Goal: Book appointment/travel/reservation

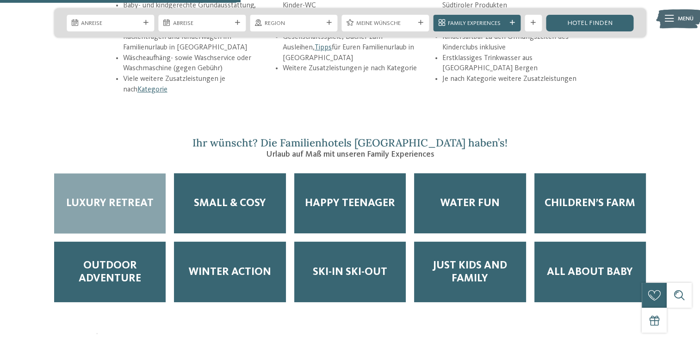
scroll to position [1312, 0]
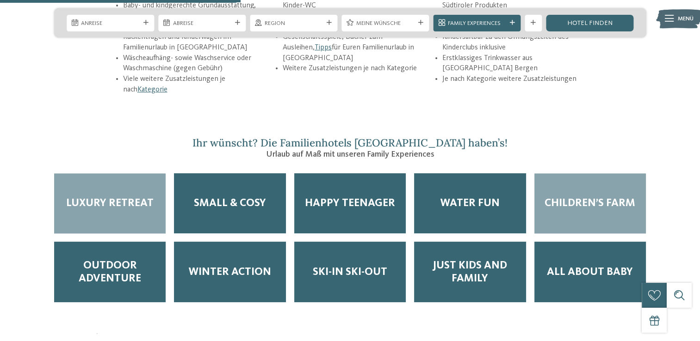
click at [573, 197] on span "Children’s Farm" at bounding box center [590, 203] width 91 height 13
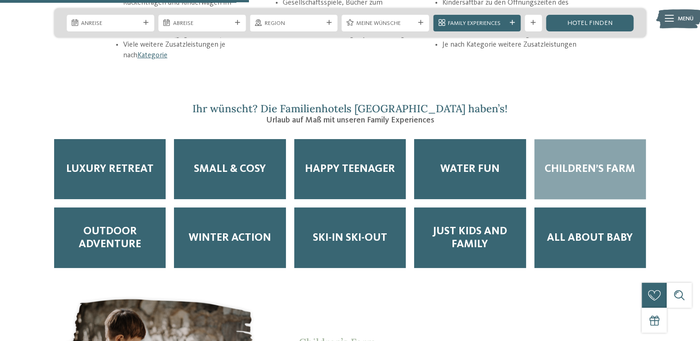
scroll to position [1340, 0]
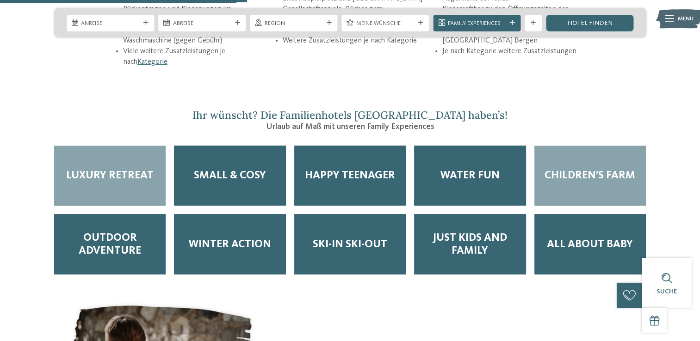
click at [136, 169] on span "Luxury Retreat" at bounding box center [109, 175] width 87 height 13
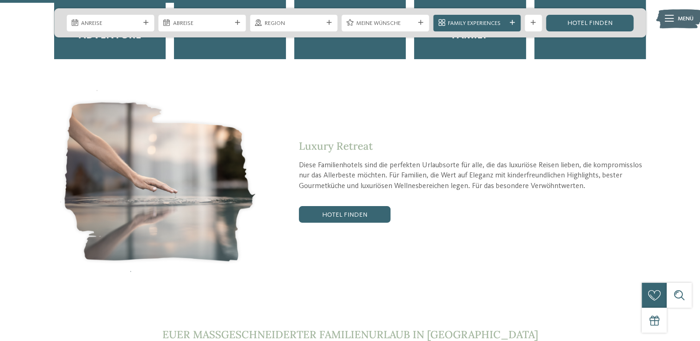
scroll to position [1554, 0]
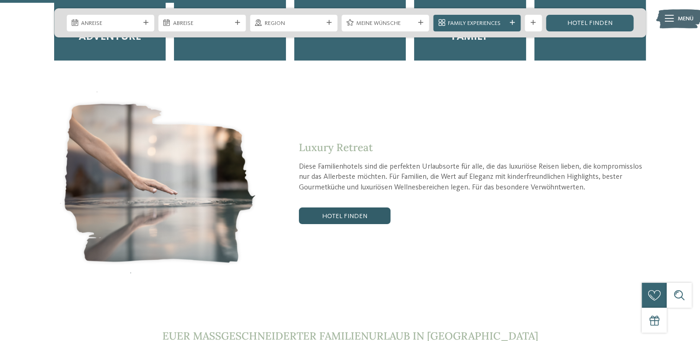
click at [324, 208] on link "Hotel finden" at bounding box center [345, 216] width 92 height 17
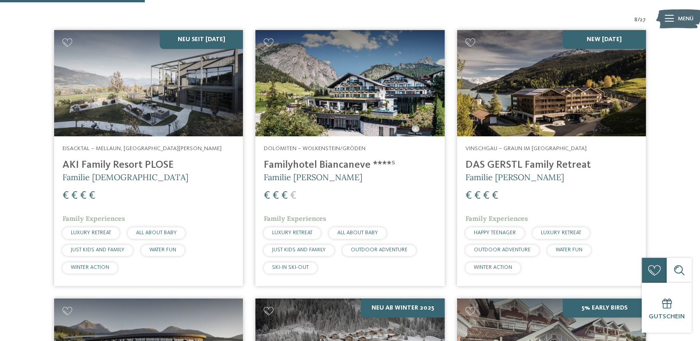
scroll to position [299, 0]
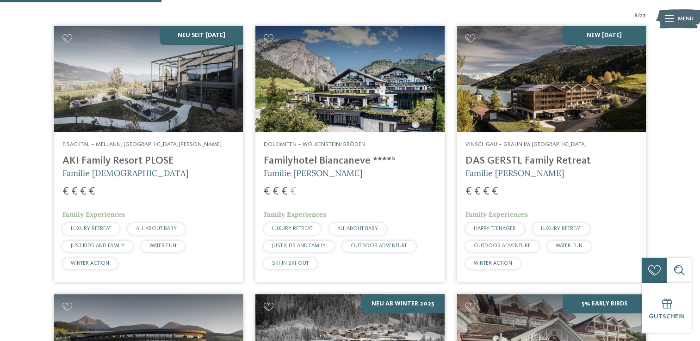
click at [306, 169] on span "Familie [PERSON_NAME]" at bounding box center [313, 173] width 99 height 11
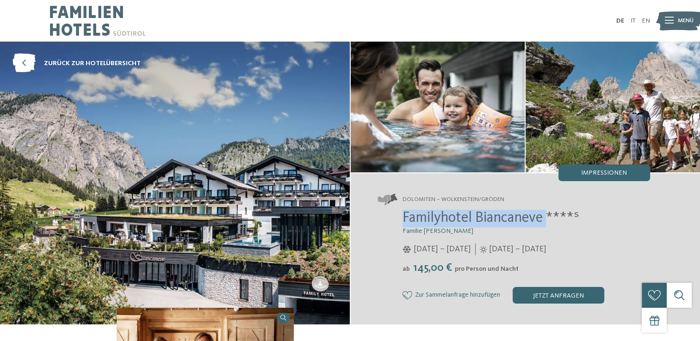
drag, startPoint x: 404, startPoint y: 217, endPoint x: 547, endPoint y: 218, distance: 142.5
click at [547, 218] on span "Familyhotel Biancaneve ****ˢ" at bounding box center [491, 218] width 177 height 15
drag, startPoint x: 547, startPoint y: 218, endPoint x: 515, endPoint y: 220, distance: 32.0
copy span "Familyhotel Biancaneve"
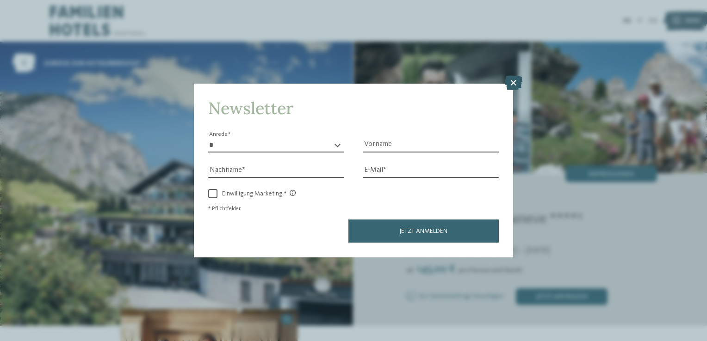
click at [515, 81] on icon at bounding box center [513, 83] width 18 height 15
